Goal: Find specific page/section: Find specific page/section

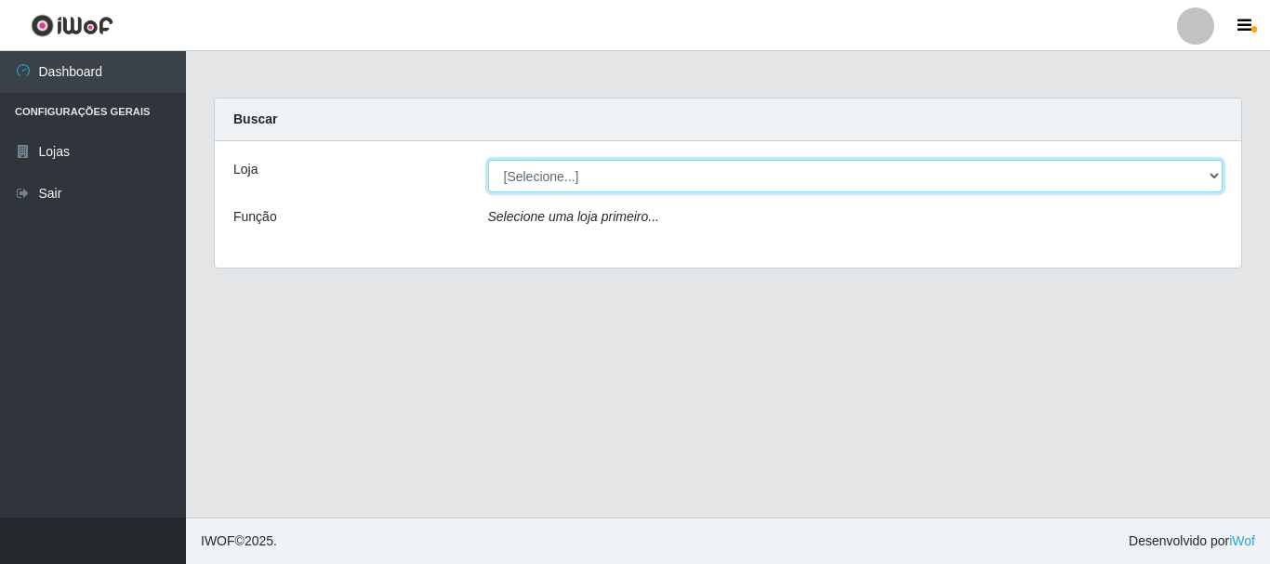
click at [1215, 170] on select "[Selecione...] Hiper Queiroz - [GEOGRAPHIC_DATA]" at bounding box center [855, 176] width 735 height 33
select select "514"
click at [488, 160] on select "[Selecione...] Hiper Queiroz - [GEOGRAPHIC_DATA]" at bounding box center [855, 176] width 735 height 33
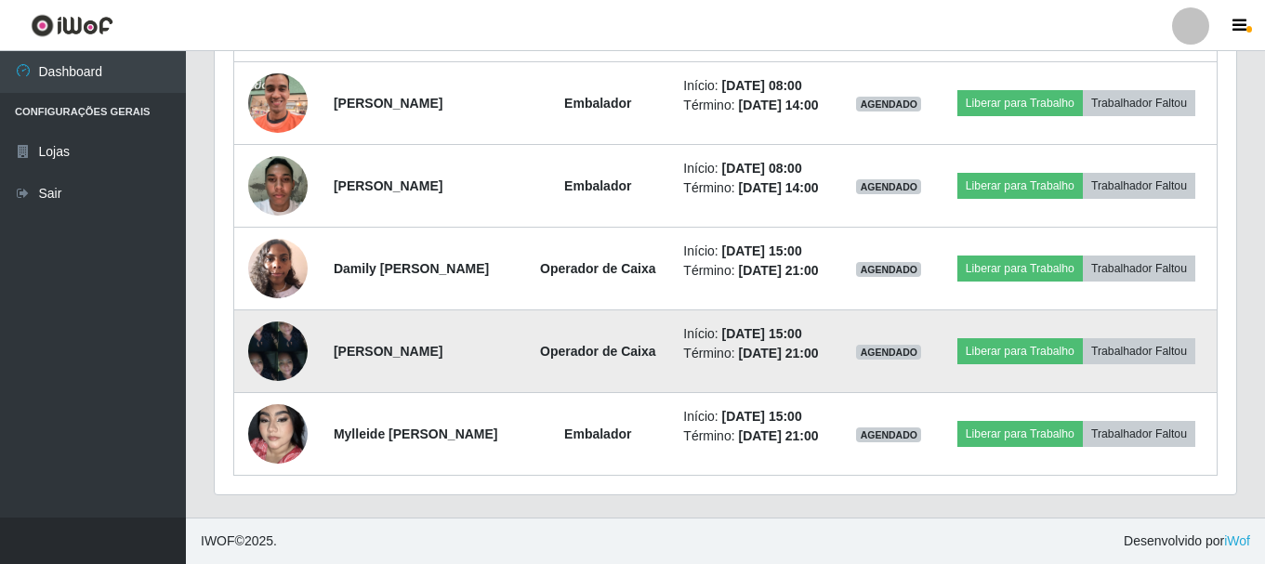
scroll to position [1209, 0]
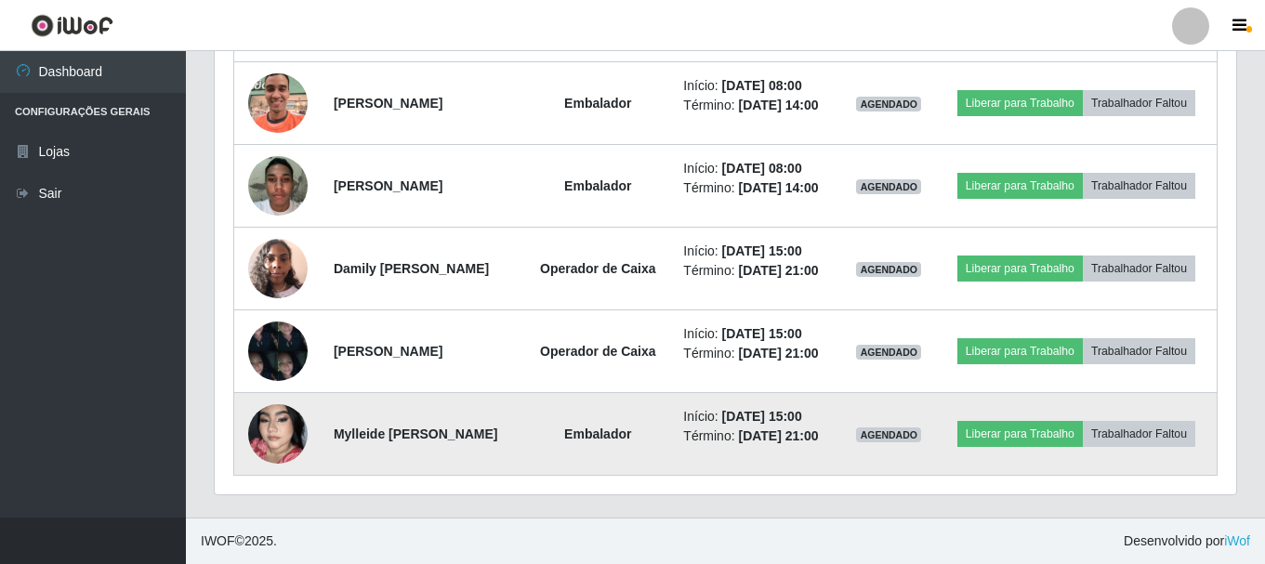
click at [278, 420] on img at bounding box center [277, 434] width 59 height 106
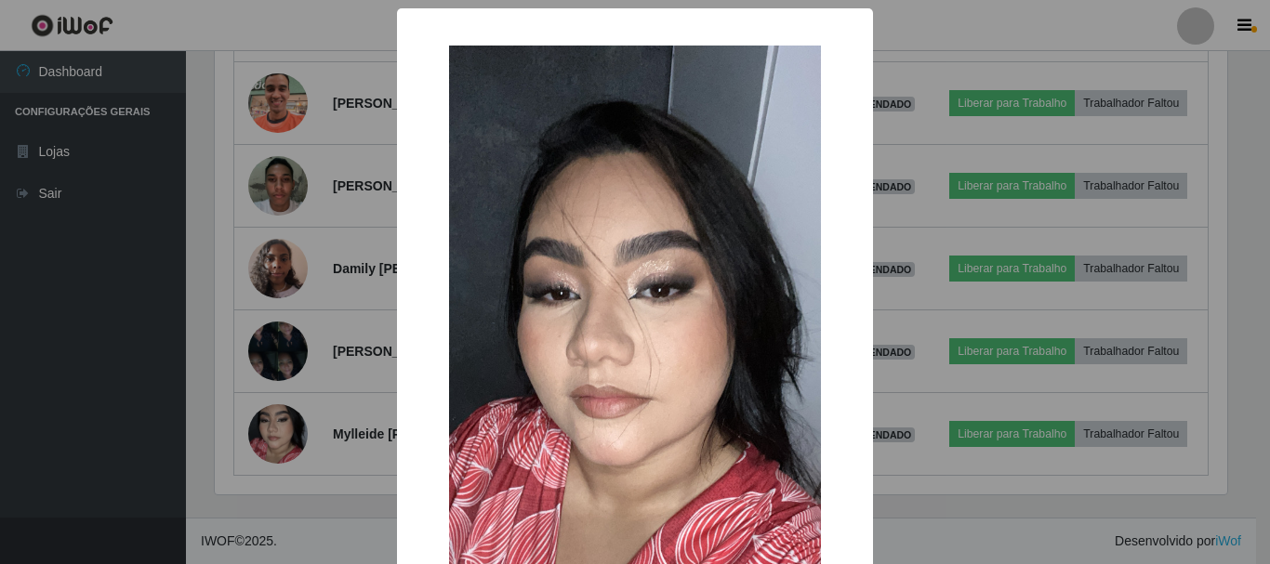
click at [947, 401] on div "× OK Cancel" at bounding box center [635, 282] width 1270 height 564
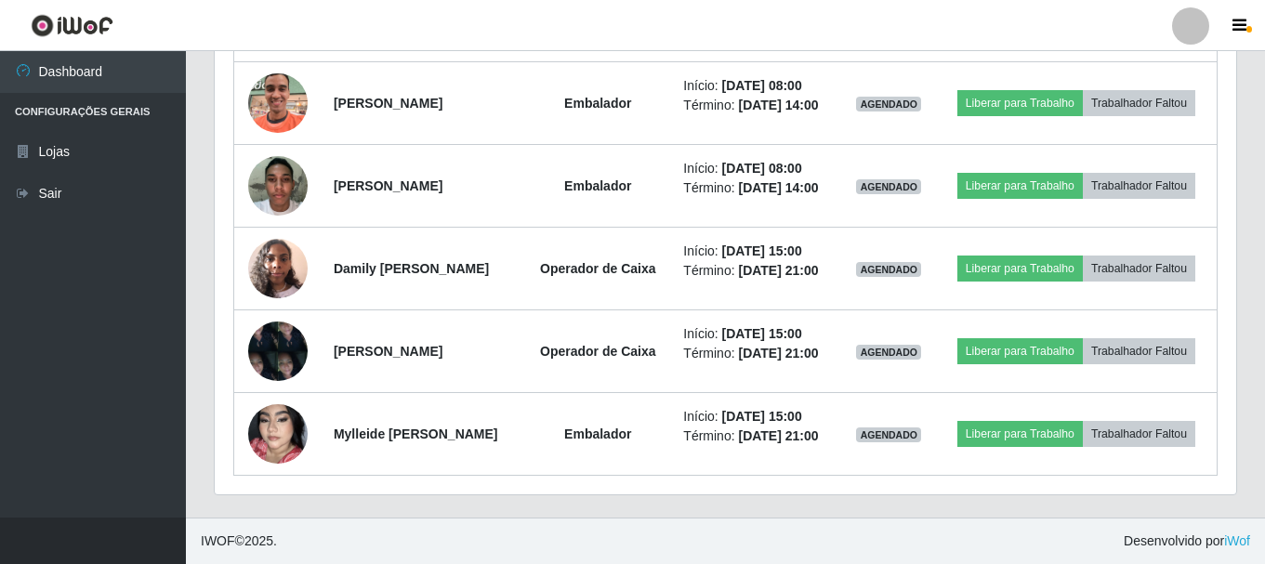
scroll to position [386, 1022]
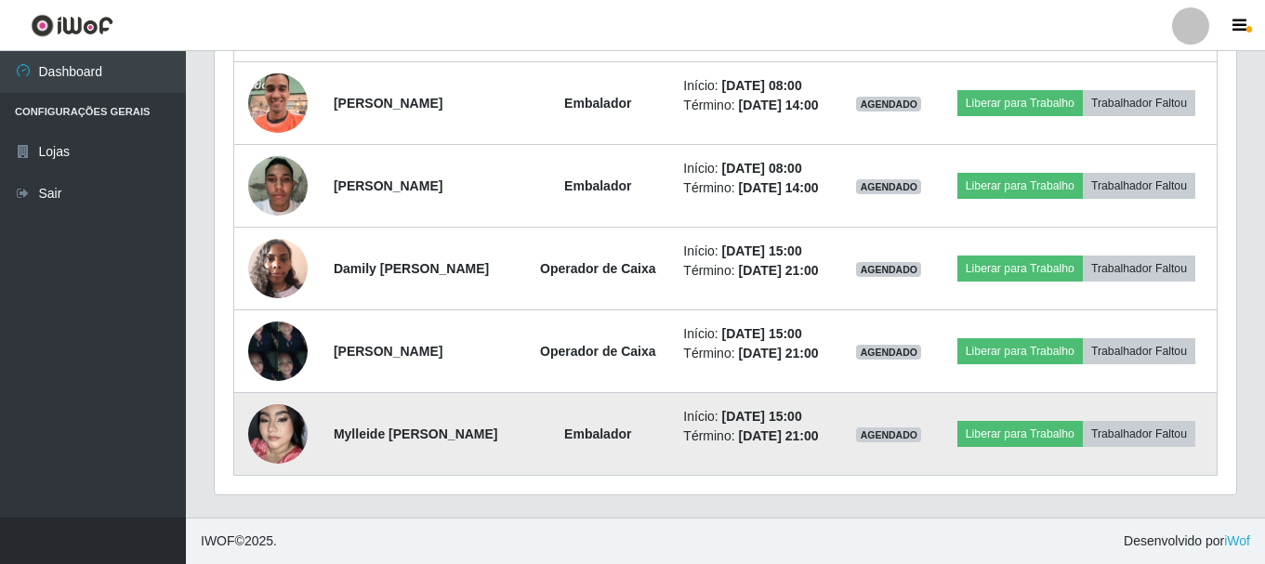
click at [282, 417] on img at bounding box center [277, 434] width 59 height 106
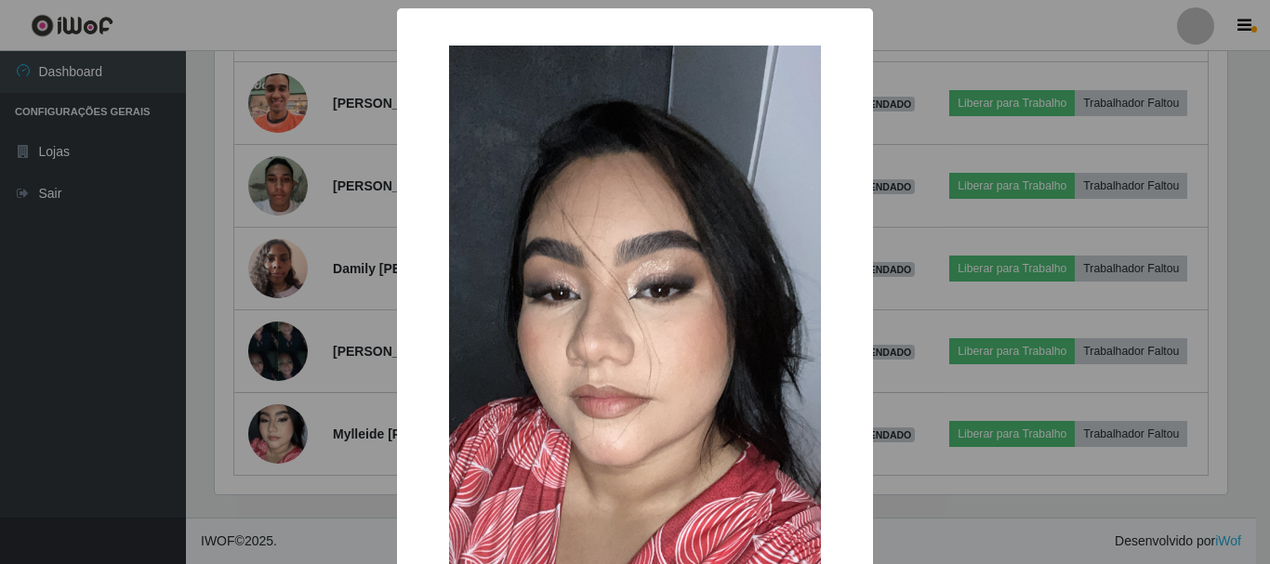
click at [968, 403] on div "× OK Cancel" at bounding box center [635, 282] width 1270 height 564
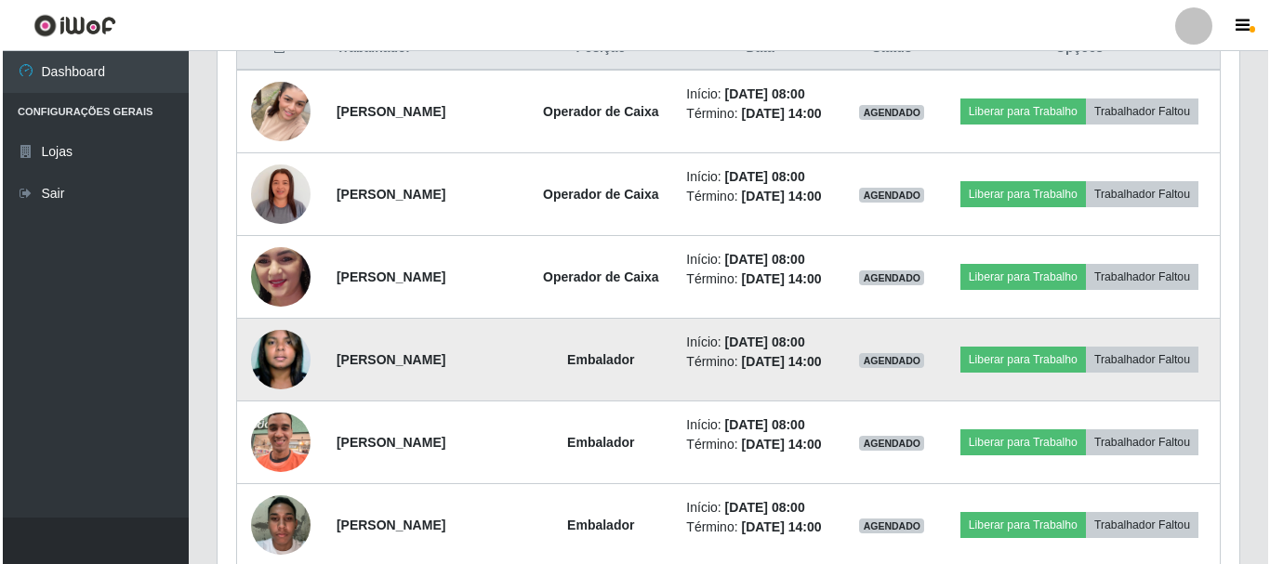
scroll to position [652, 0]
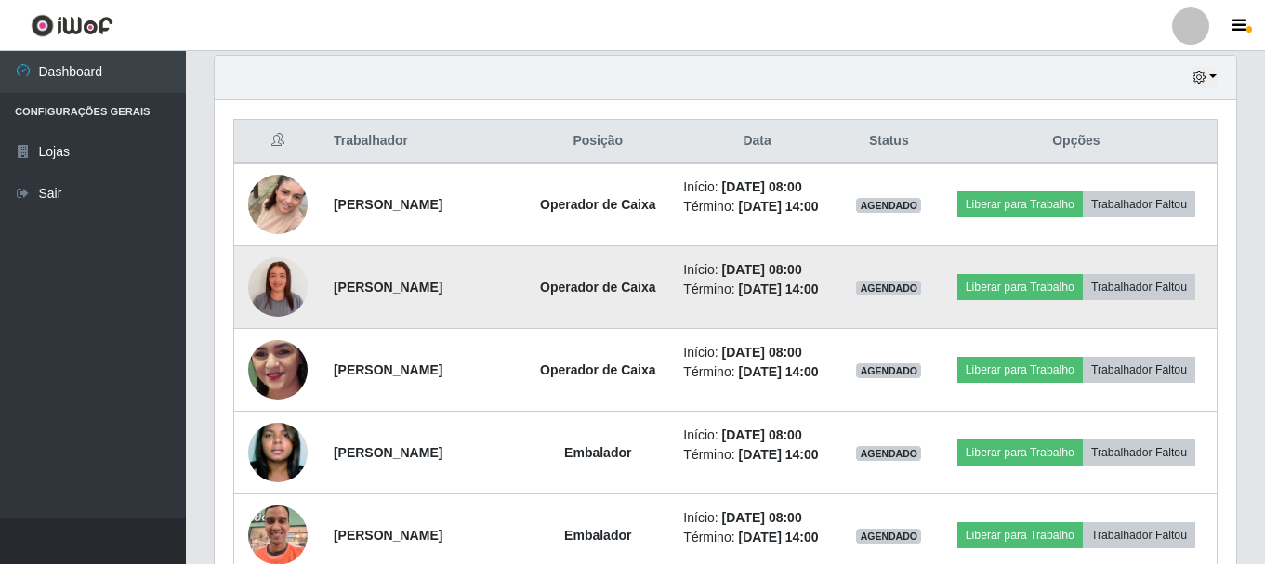
click at [284, 298] on img at bounding box center [277, 287] width 59 height 106
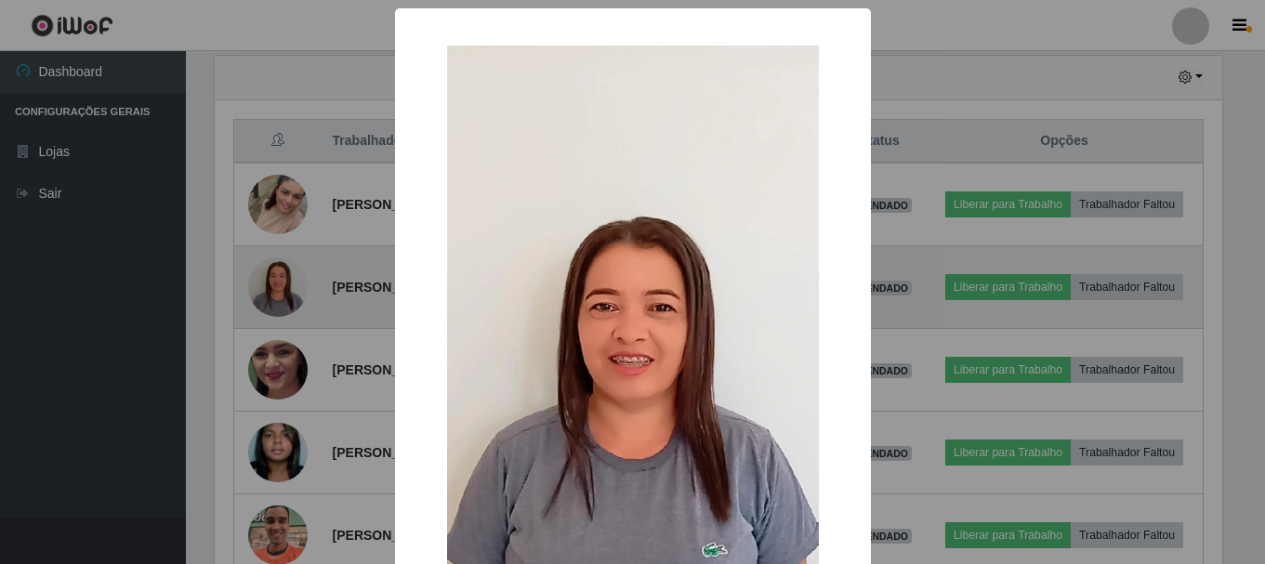
scroll to position [386, 1012]
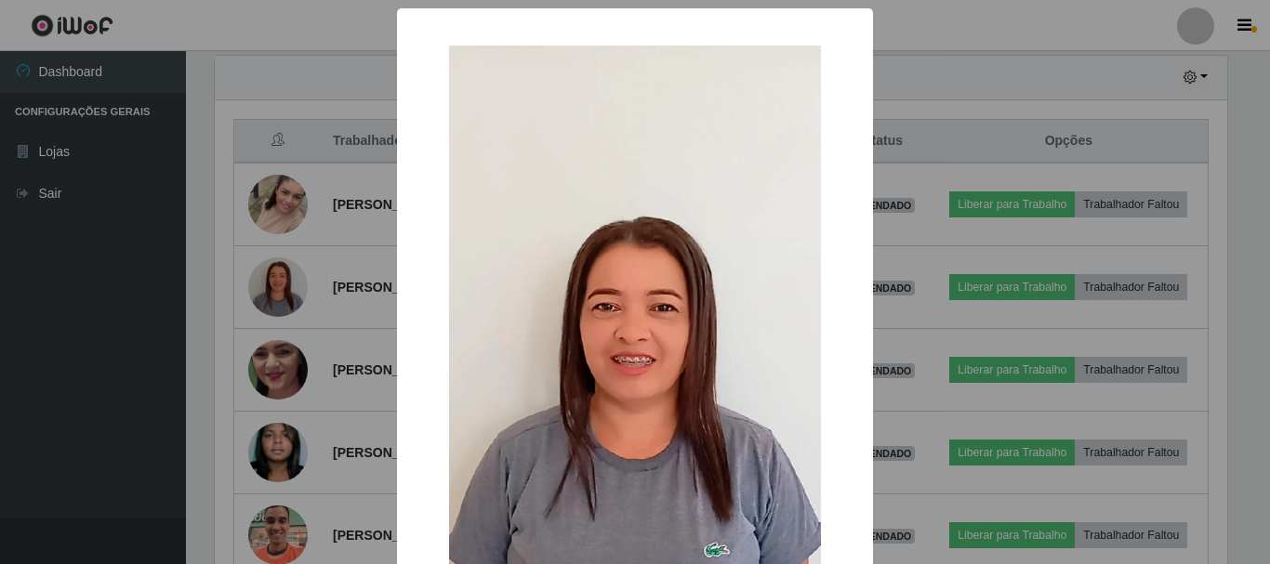
click at [666, 345] on img at bounding box center [635, 376] width 372 height 661
drag, startPoint x: 693, startPoint y: 344, endPoint x: 840, endPoint y: 329, distance: 148.6
click at [694, 344] on img at bounding box center [635, 376] width 372 height 661
click at [907, 279] on div "× OK Cancel" at bounding box center [635, 282] width 1270 height 564
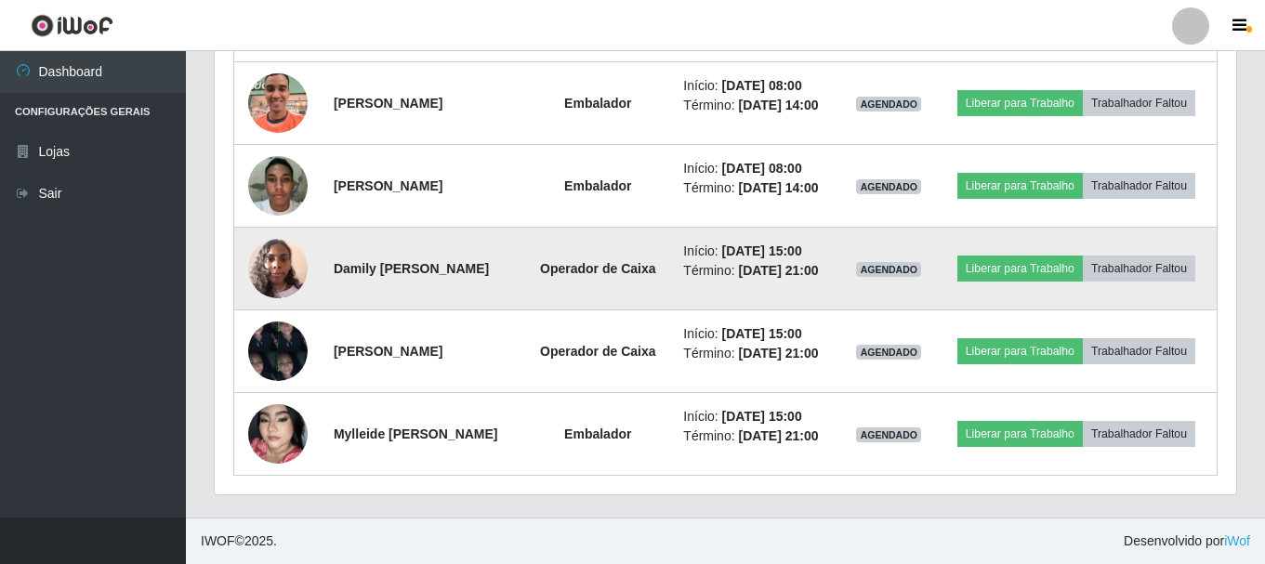
scroll to position [1209, 0]
